Goal: Check status: Check status

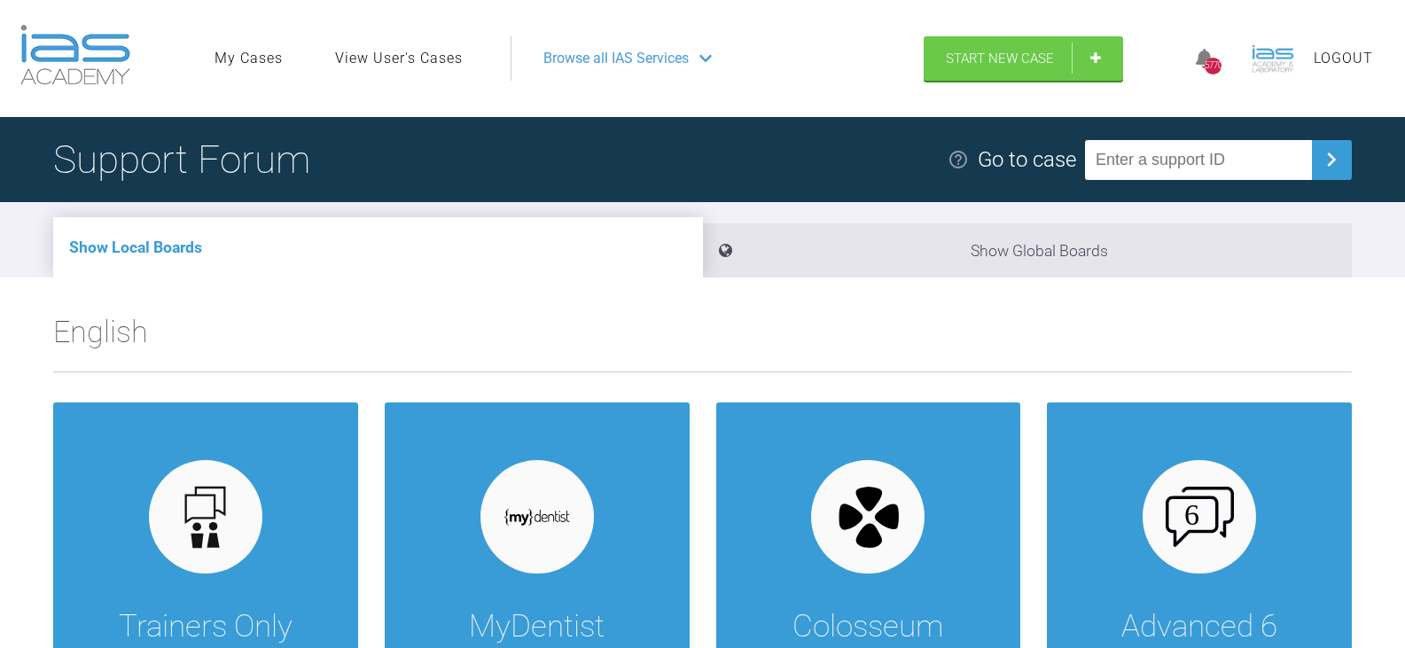
click at [1204, 160] on input "text" at bounding box center [1198, 160] width 227 height 40
paste input "U21WFXD8"
type input "U21WFXD8"
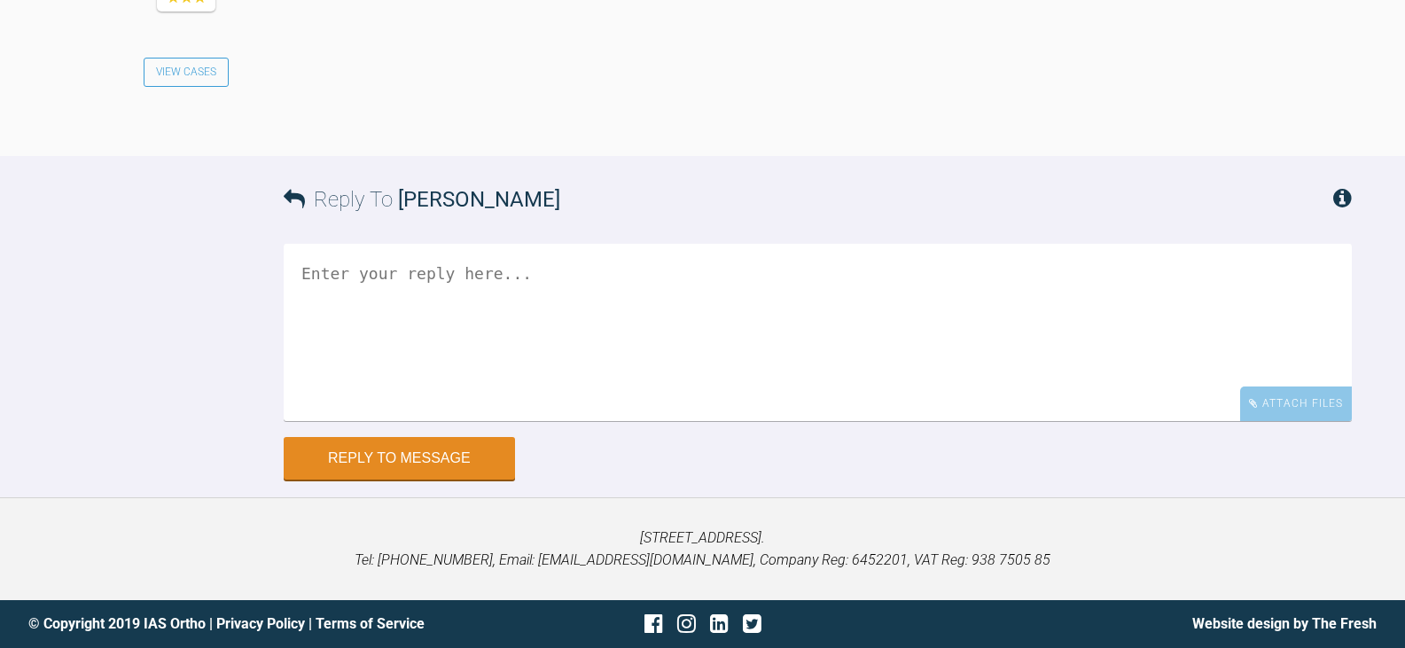
scroll to position [2294, 0]
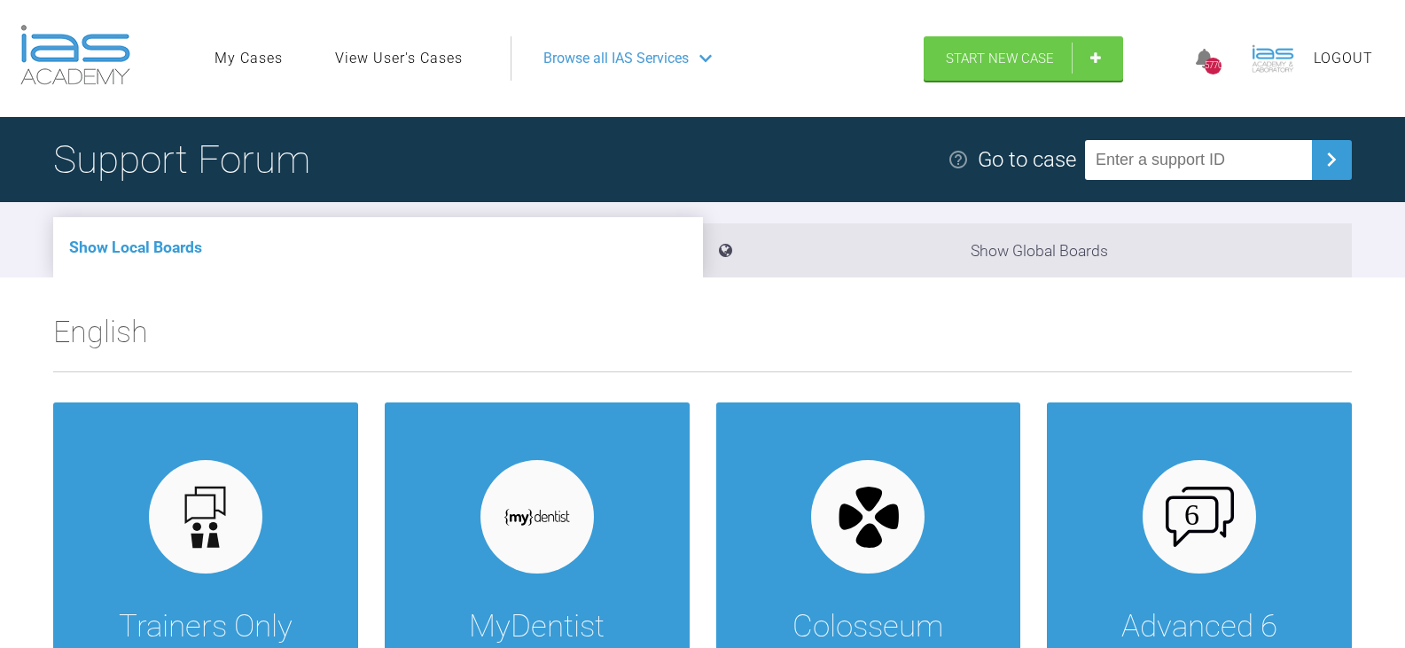
click at [1181, 170] on input "text" at bounding box center [1198, 160] width 227 height 40
paste input "NKLX1MWZ"
type input "NKLX1MWZ"
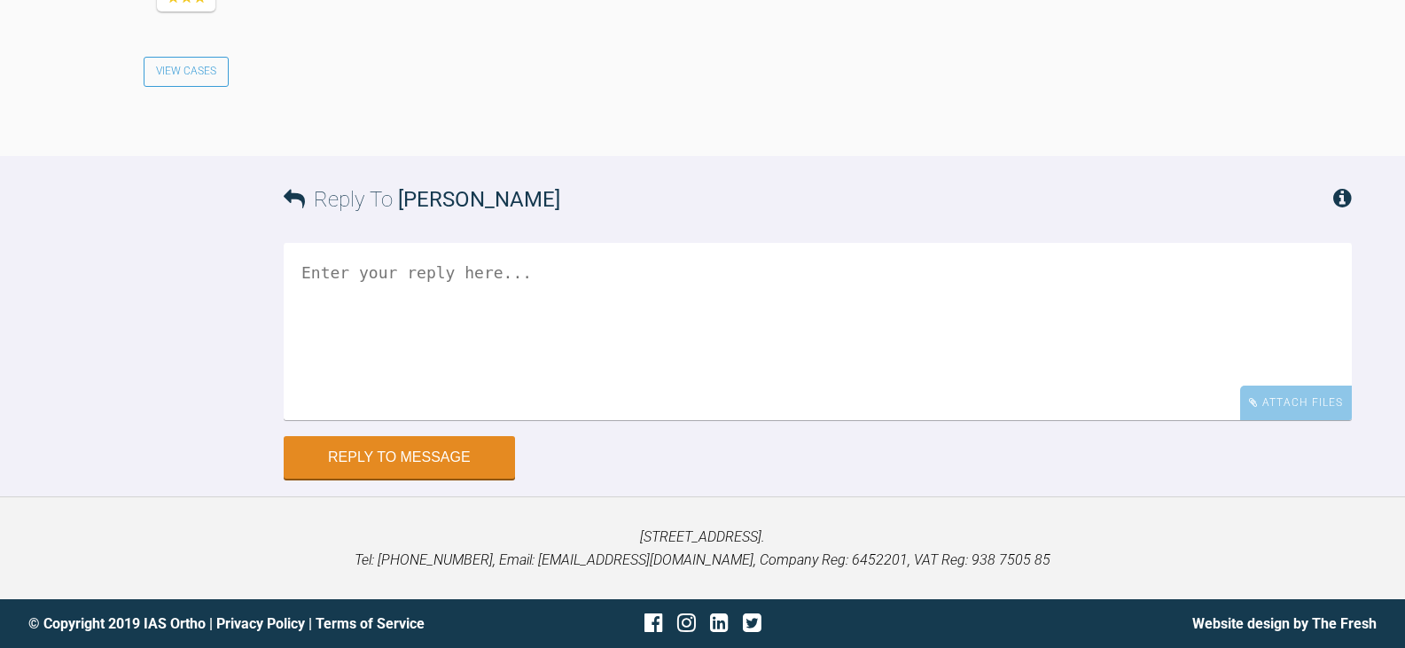
scroll to position [7352, 0]
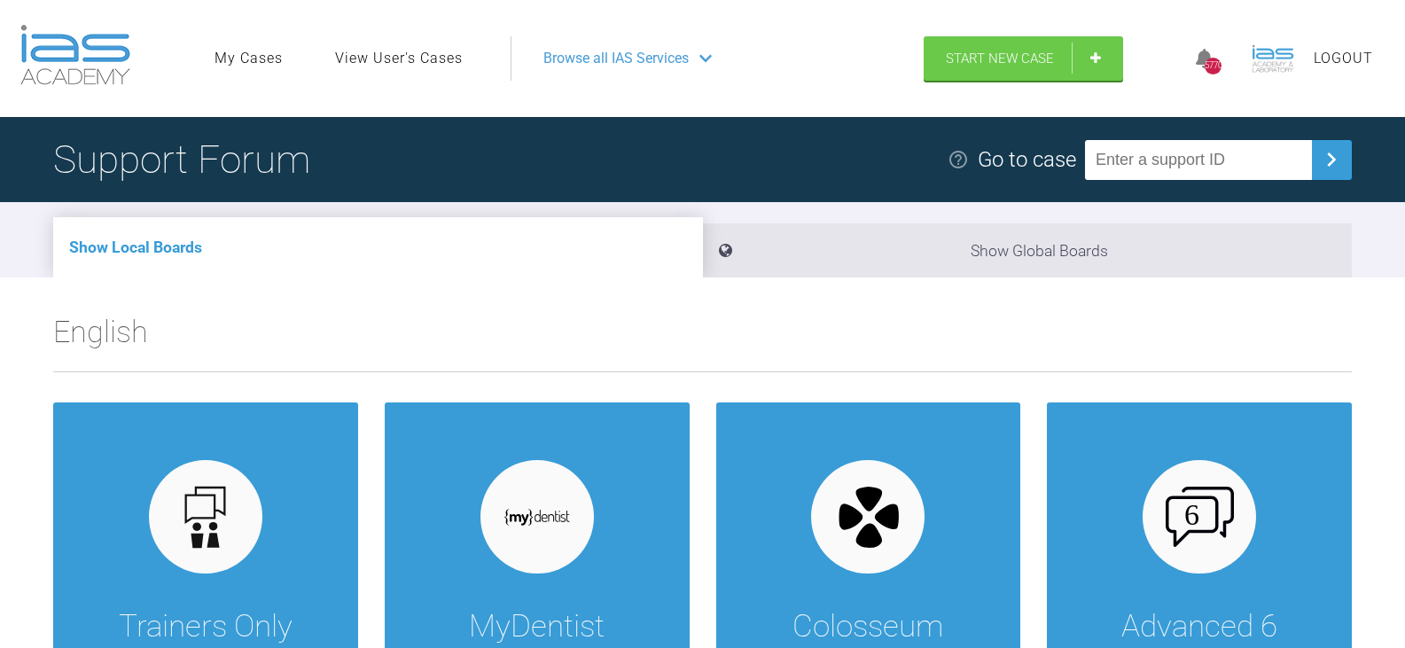
click at [1255, 169] on input "text" at bounding box center [1198, 160] width 227 height 40
paste input "YJMPGQQR"
type input "YJMPGQQR"
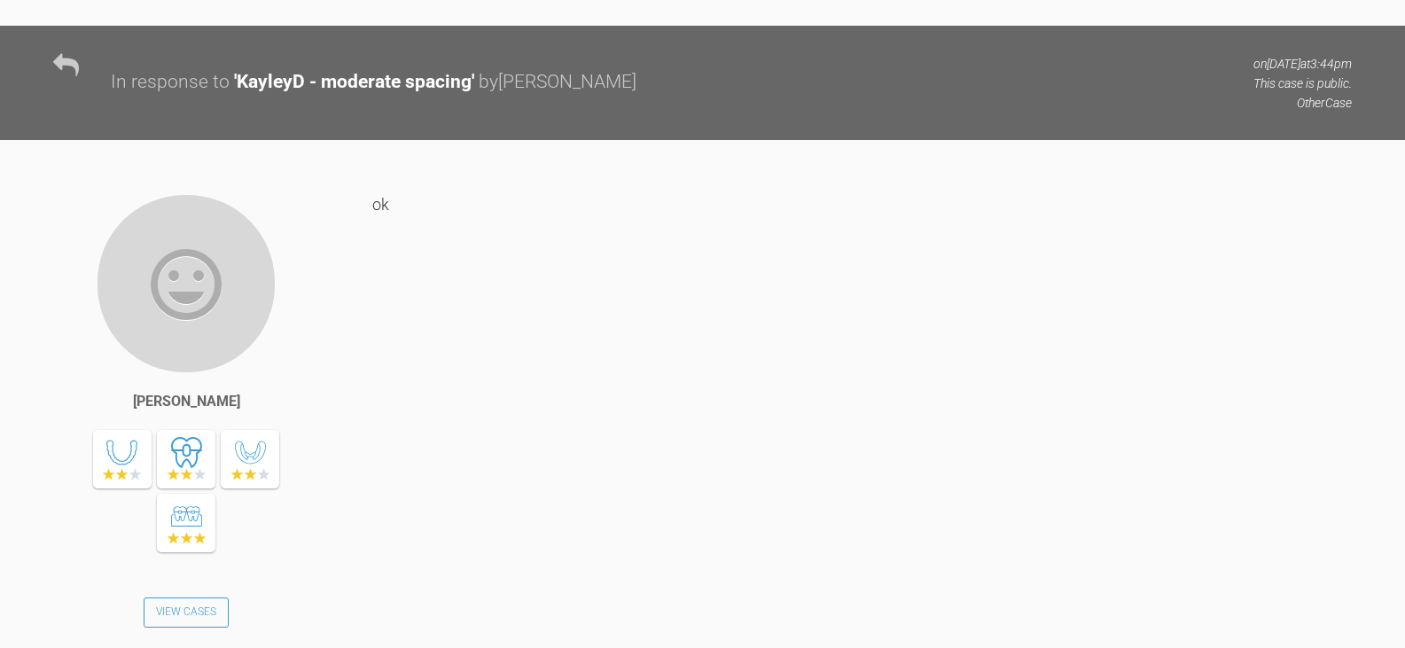
scroll to position [2836, 0]
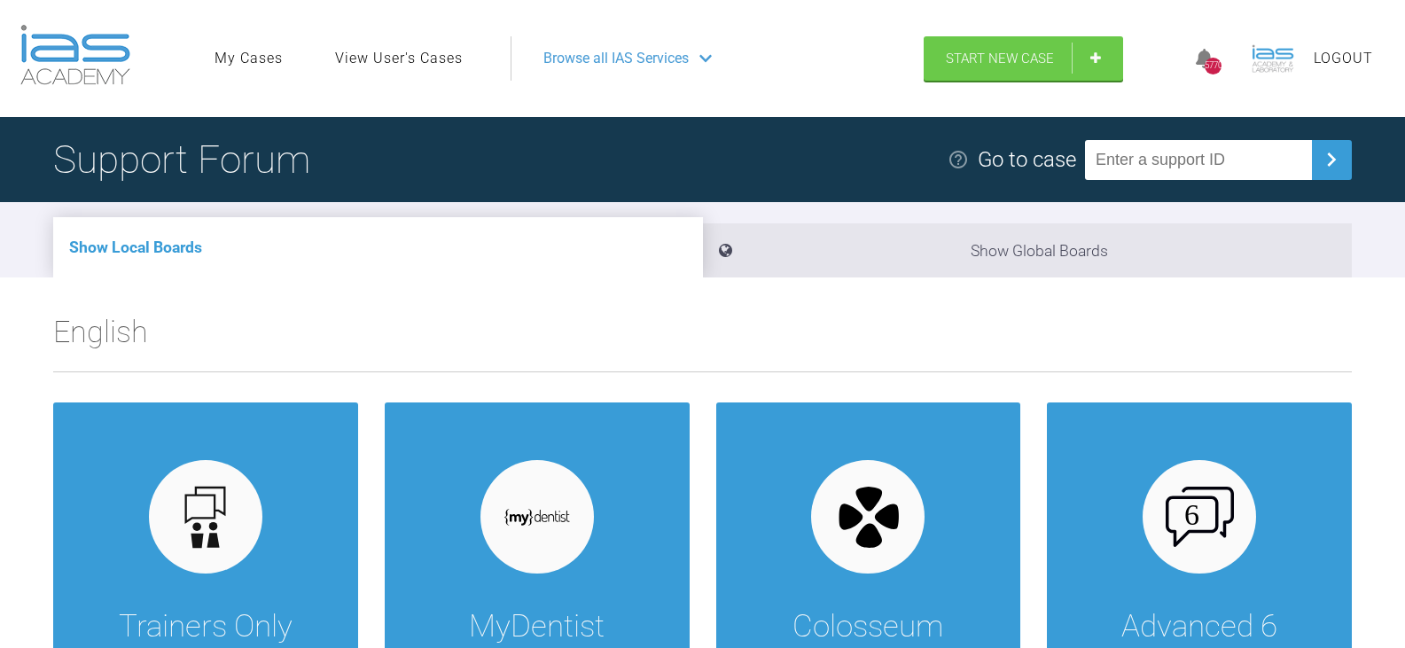
click at [1275, 154] on input "text" at bounding box center [1198, 160] width 227 height 40
paste input "DMSYSA6Y"
type input "DMSYSA6Y"
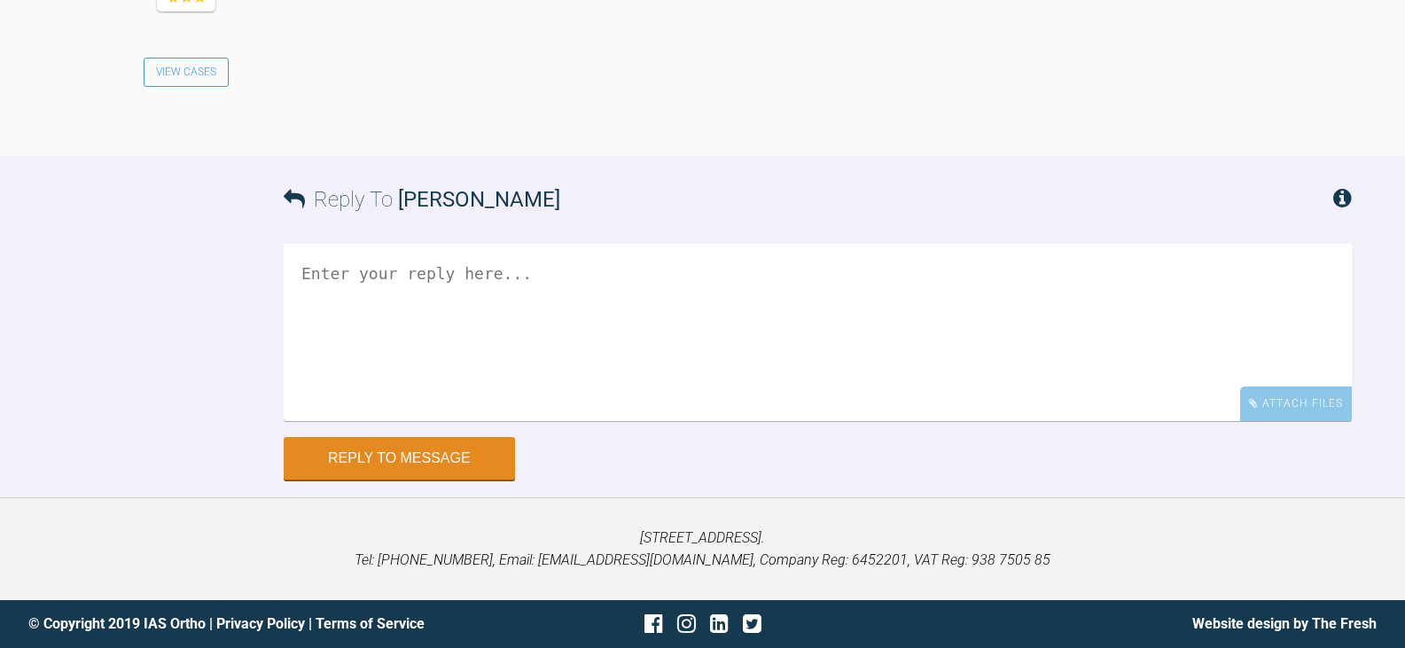
scroll to position [2303, 0]
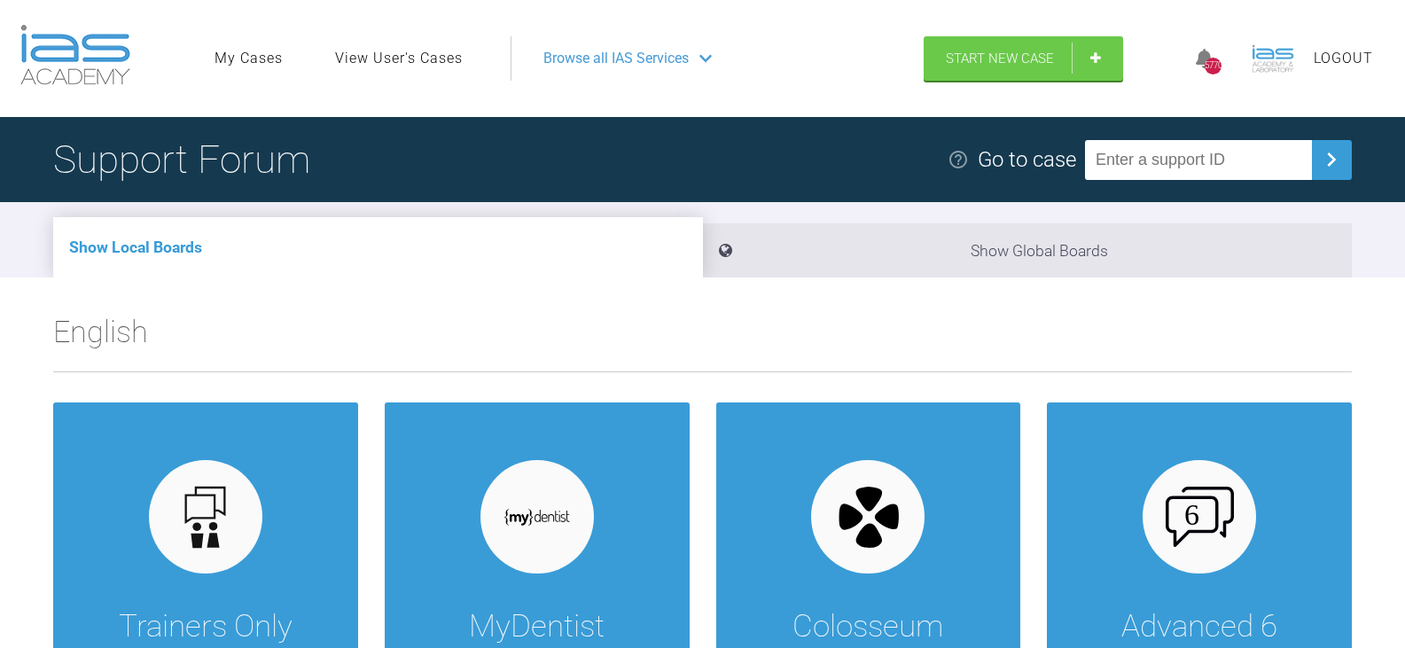
click at [1174, 165] on input "text" at bounding box center [1198, 160] width 227 height 40
paste input "4JJUZBQL"
type input "4JJUZBQL"
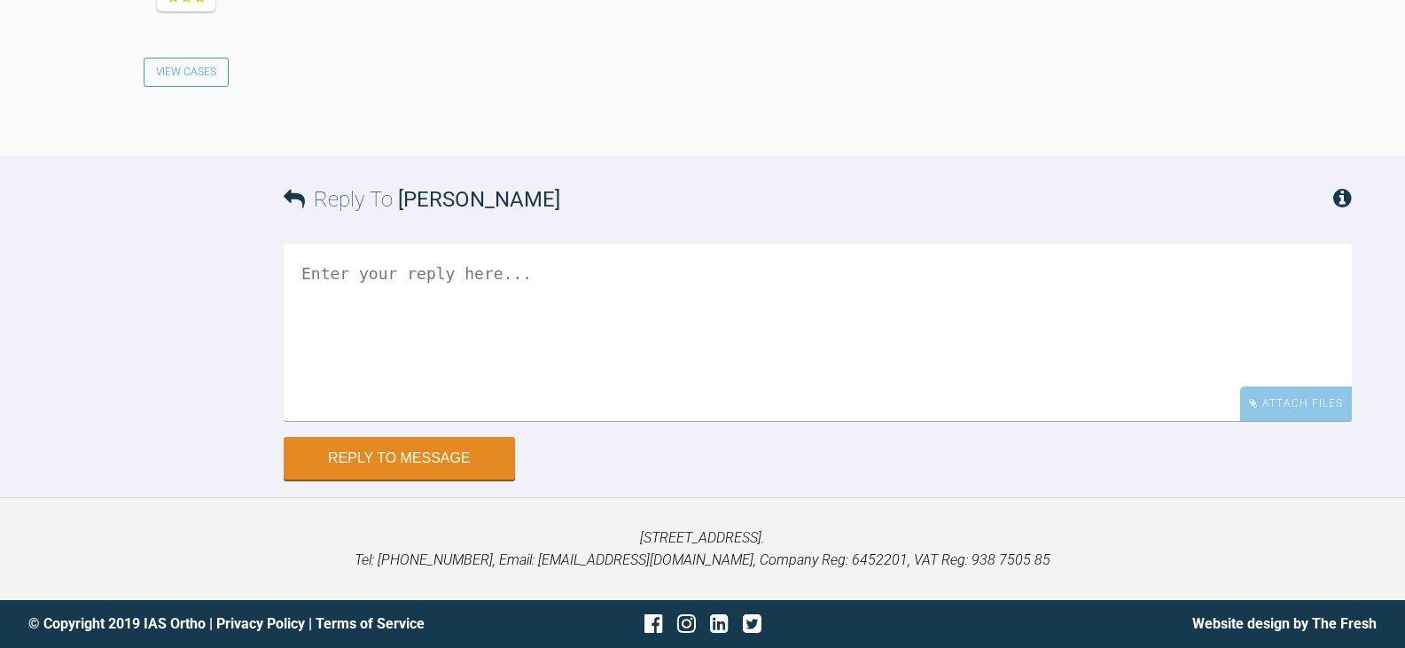
scroll to position [2306, 0]
